Goal: Task Accomplishment & Management: Manage account settings

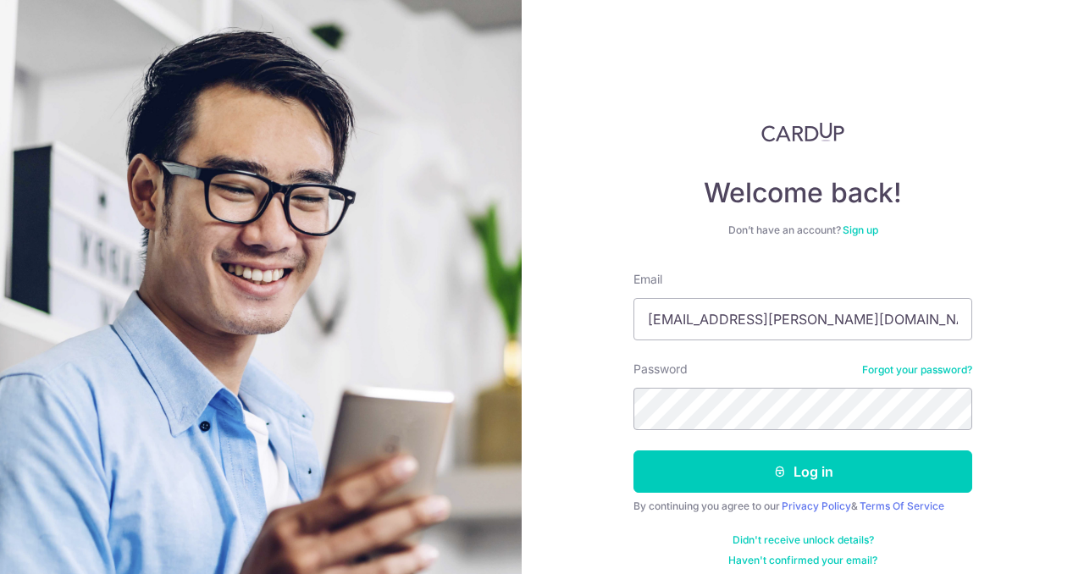
type input "[EMAIL_ADDRESS][PERSON_NAME][DOMAIN_NAME]"
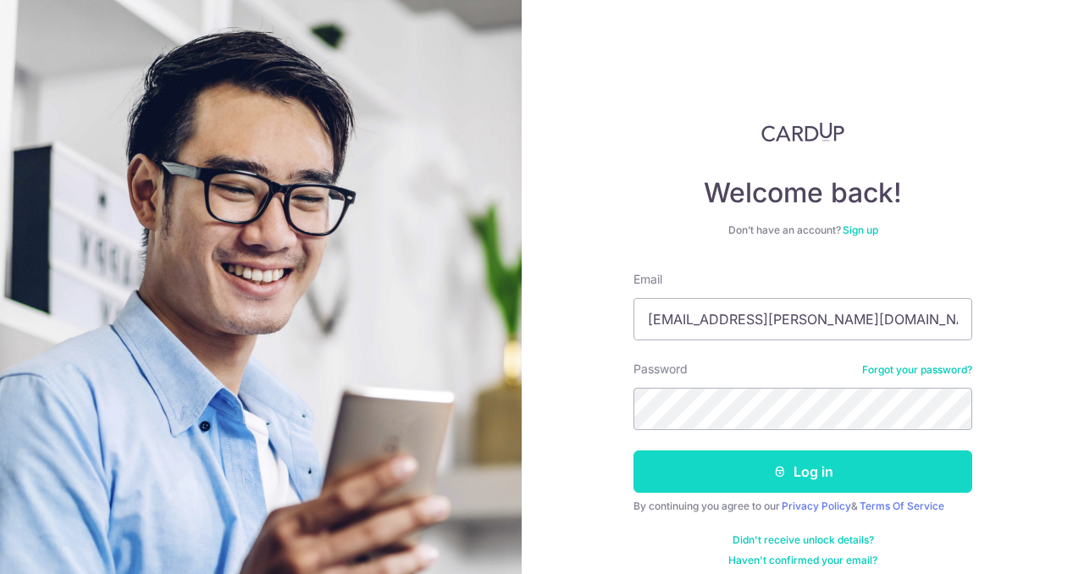
click at [749, 464] on button "Log in" at bounding box center [802, 471] width 339 height 42
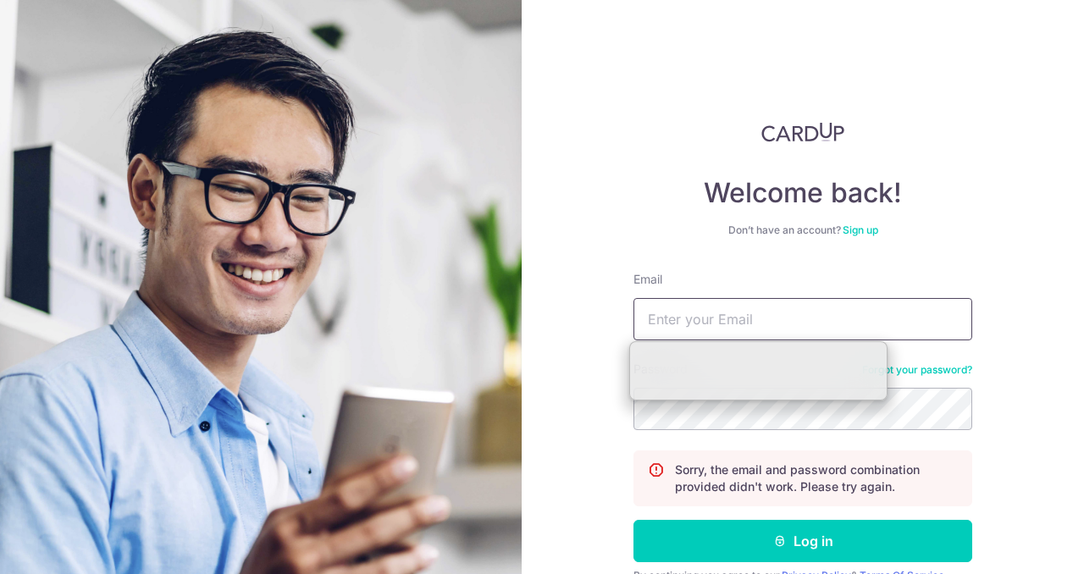
click at [780, 331] on input "Email" at bounding box center [802, 319] width 339 height 42
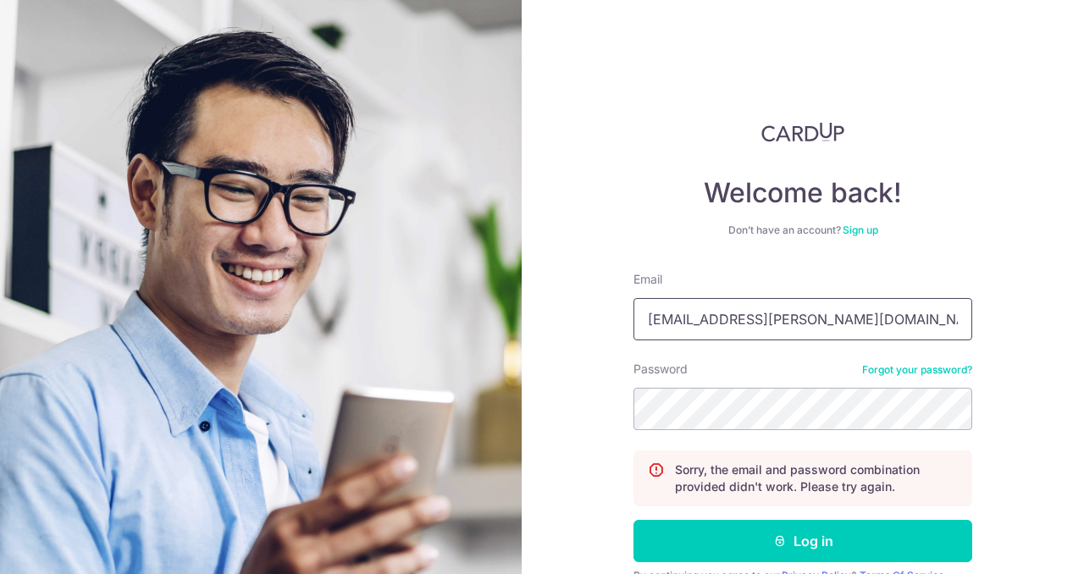
type input "[EMAIL_ADDRESS][PERSON_NAME][DOMAIN_NAME]"
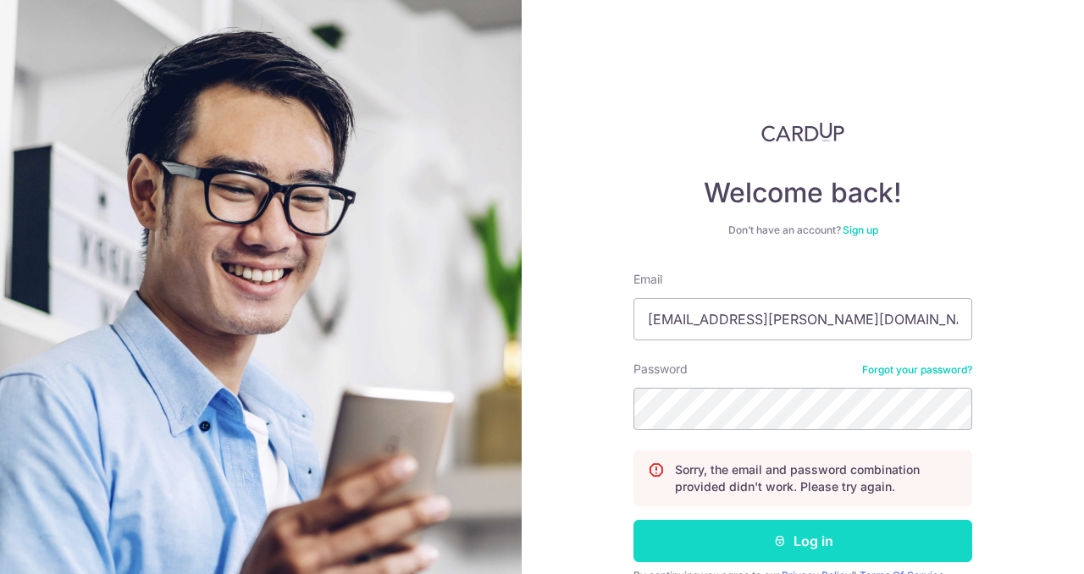
click at [820, 539] on button "Log in" at bounding box center [802, 541] width 339 height 42
